Goal: Answer question/provide support: Share knowledge or assist other users

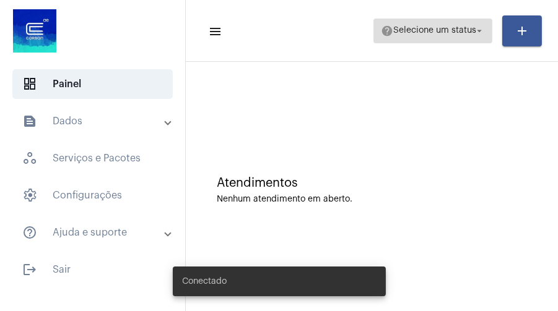
click at [443, 27] on span "Selecione um status" at bounding box center [434, 31] width 83 height 9
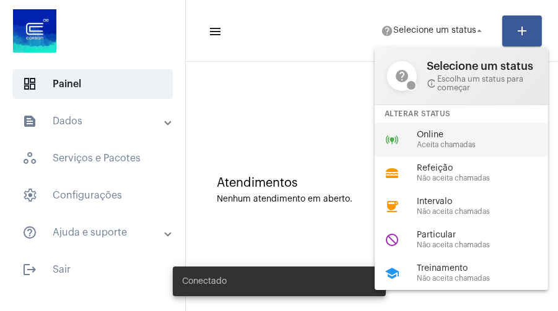
click at [438, 125] on div "online_prediction Online Aceita chamadas" at bounding box center [471, 139] width 193 height 33
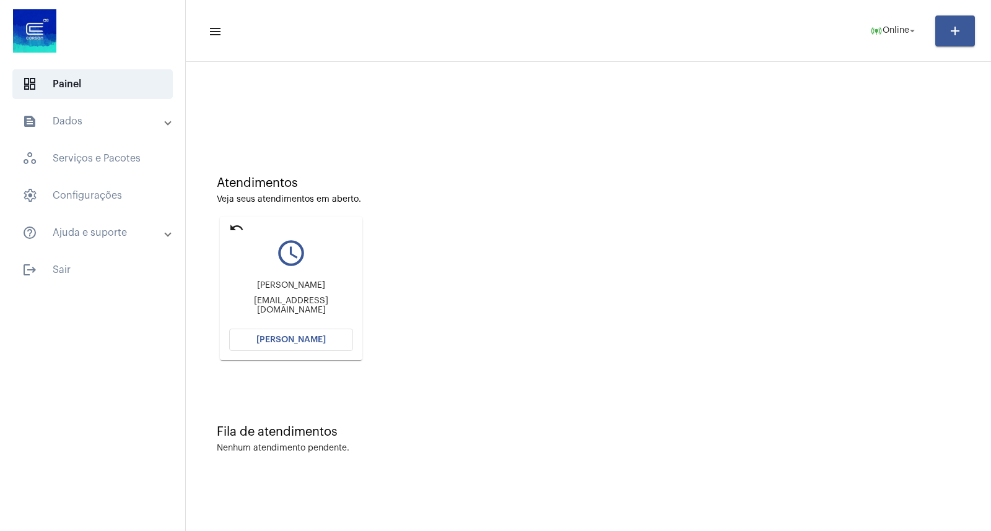
click at [557, 311] on div "Atendimentos Veja seus atendimentos em aberto. undo query_builder [PERSON_NAME]…" at bounding box center [588, 263] width 793 height 249
click at [337, 311] on div "[PERSON_NAME] [EMAIL_ADDRESS][DOMAIN_NAME]" at bounding box center [291, 298] width 124 height 56
click at [336, 311] on button "[PERSON_NAME]" at bounding box center [291, 340] width 124 height 22
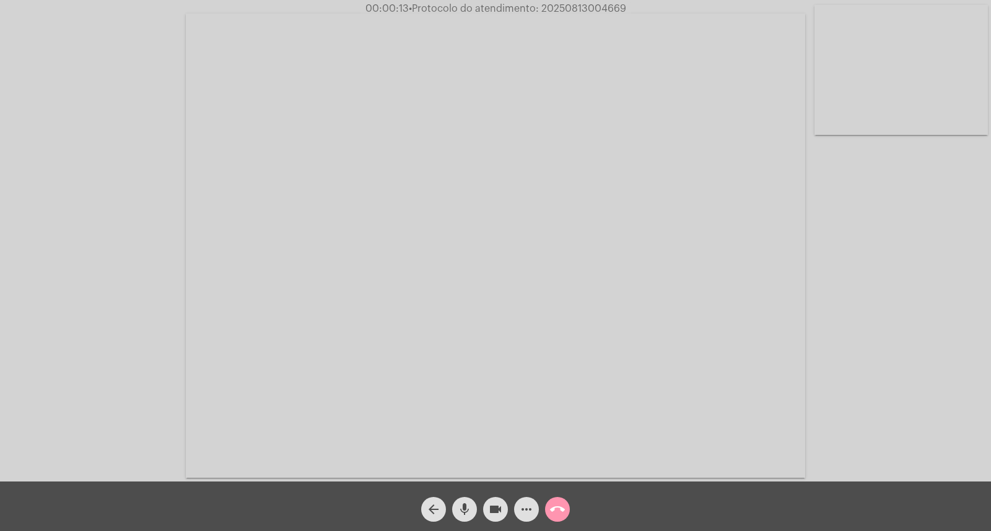
click at [557, 104] on video at bounding box center [900, 70] width 173 height 130
click at [220, 255] on video at bounding box center [152, 244] width 173 height 130
click at [468, 311] on mat-icon "mic" at bounding box center [464, 509] width 15 height 15
click at [468, 311] on mat-icon "mic_off" at bounding box center [464, 509] width 15 height 15
click at [473, 311] on button "mic" at bounding box center [464, 509] width 25 height 25
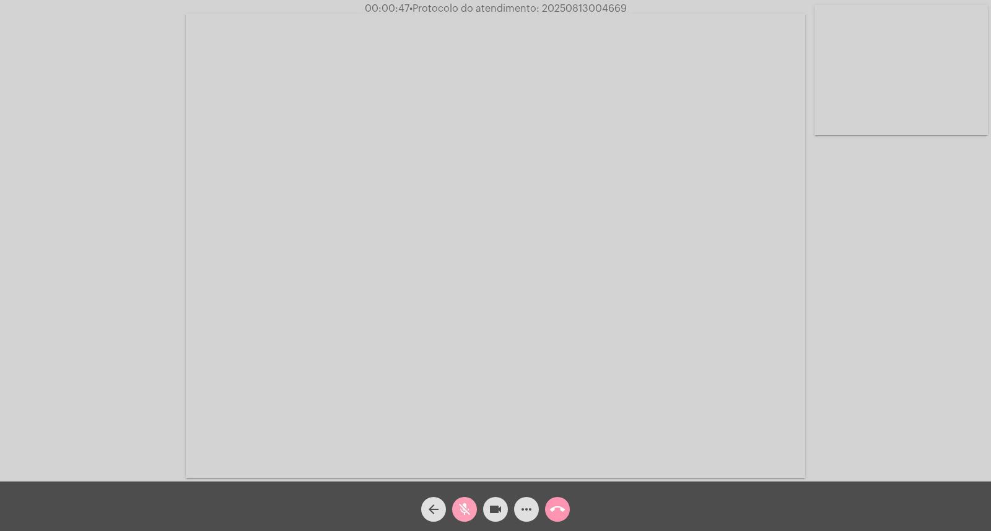
click at [472, 311] on button "mic_off" at bounding box center [464, 509] width 25 height 25
click at [557, 13] on span "• Protocolo do atendimento: 20250813004669" at bounding box center [516, 9] width 217 height 10
copy span "20250813004669"
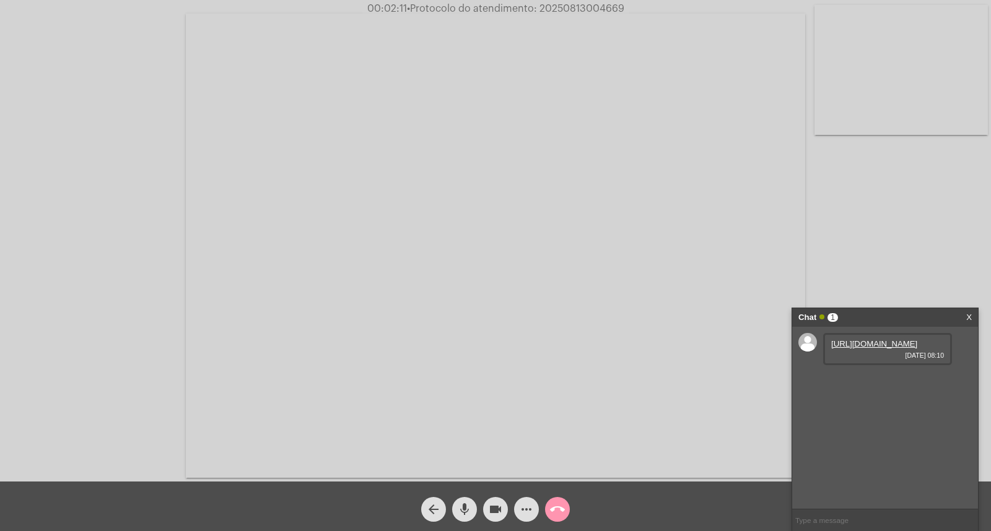
click at [557, 311] on link "[URL][DOMAIN_NAME]" at bounding box center [874, 343] width 86 height 9
click at [557, 311] on link "[URL][DOMAIN_NAME]" at bounding box center [874, 379] width 86 height 9
click at [557, 311] on mat-icon "call_end" at bounding box center [557, 509] width 15 height 15
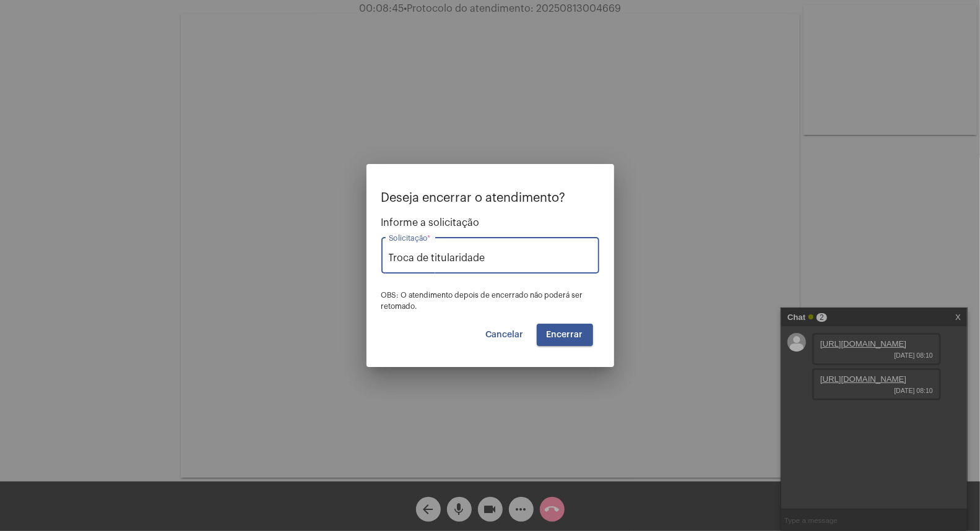
type input "Troca de titularidade"
click at [557, 311] on span "Encerrar" at bounding box center [565, 335] width 37 height 9
